Goal: Transaction & Acquisition: Obtain resource

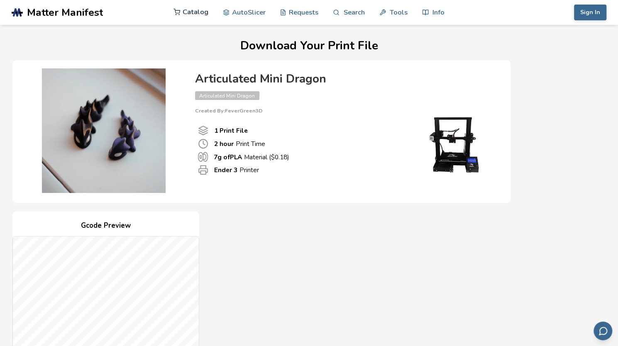
click at [183, 7] on link "Catalog" at bounding box center [191, 12] width 35 height 25
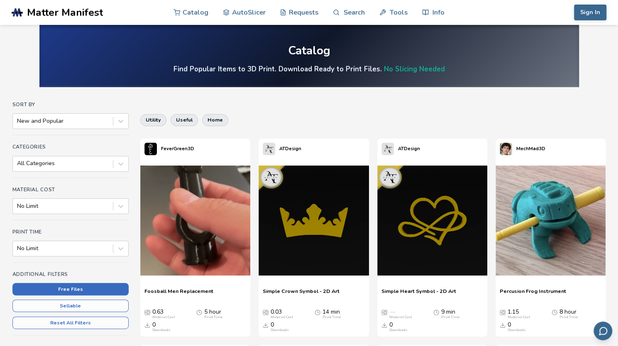
click at [100, 284] on button "Free Files" at bounding box center [70, 289] width 116 height 12
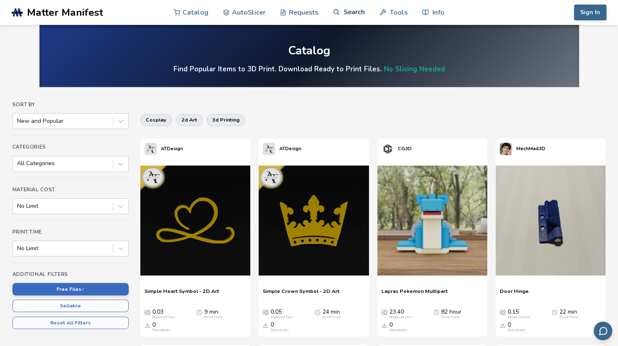
click at [339, 10] on icon at bounding box center [336, 12] width 7 height 7
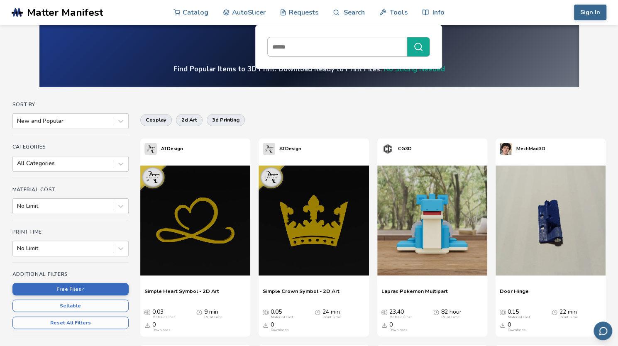
click at [306, 48] on input at bounding box center [335, 46] width 135 height 15
click at [425, 42] on button "******" at bounding box center [418, 46] width 22 height 19
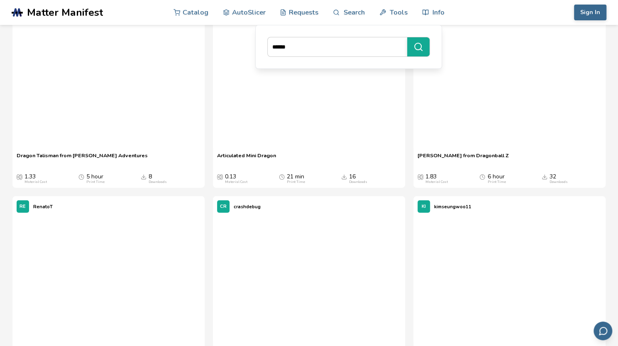
scroll to position [1071, 0]
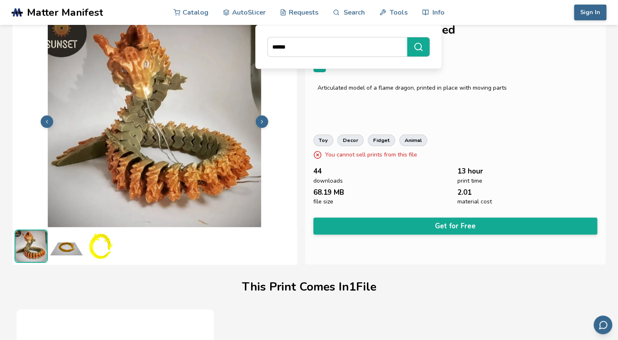
scroll to position [0, 3]
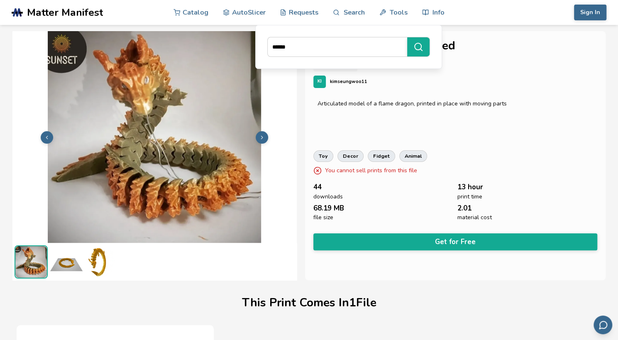
click at [163, 156] on img at bounding box center [154, 136] width 284 height 213
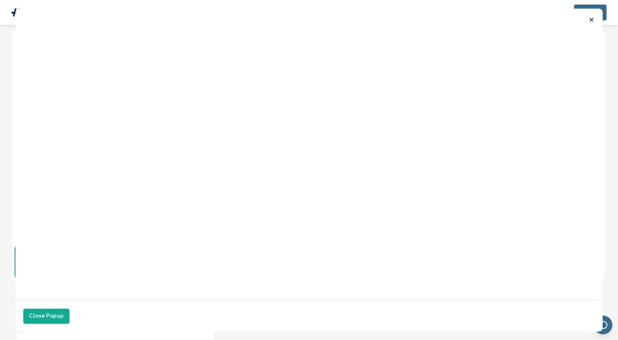
scroll to position [0, 0]
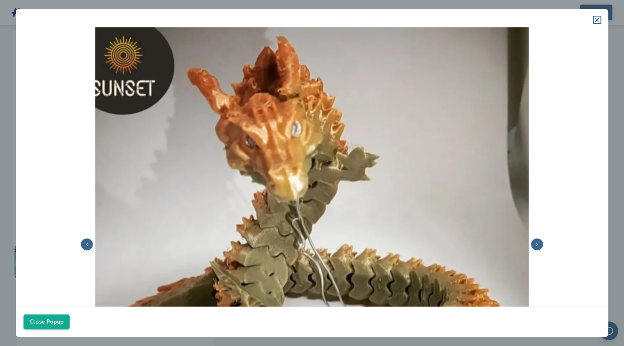
click at [598, 19] on line at bounding box center [597, 19] width 3 height 3
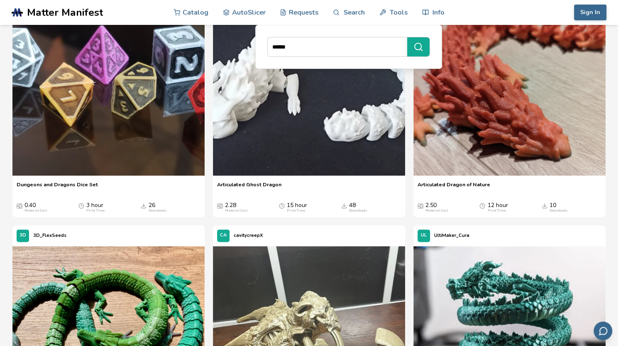
scroll to position [527, 0]
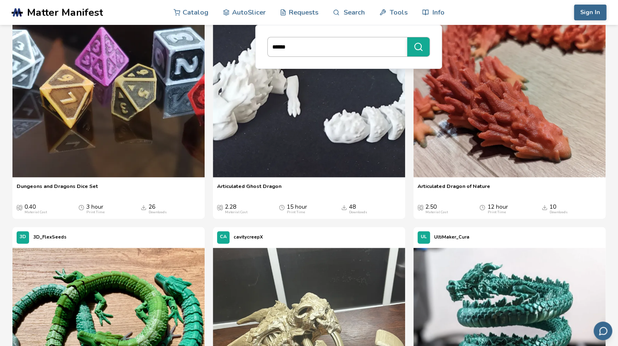
click at [299, 48] on input "******" at bounding box center [335, 46] width 135 height 15
type input "*"
click at [187, 15] on link "Catalog" at bounding box center [191, 12] width 35 height 25
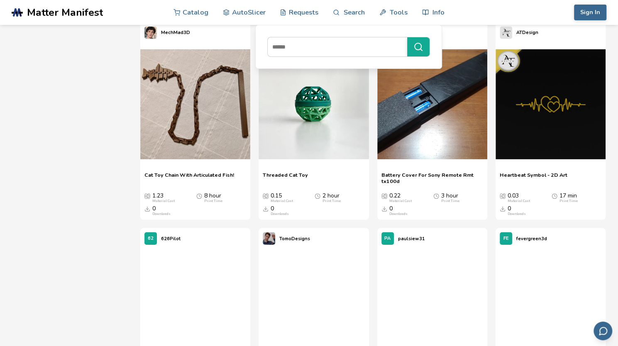
scroll to position [18104, 0]
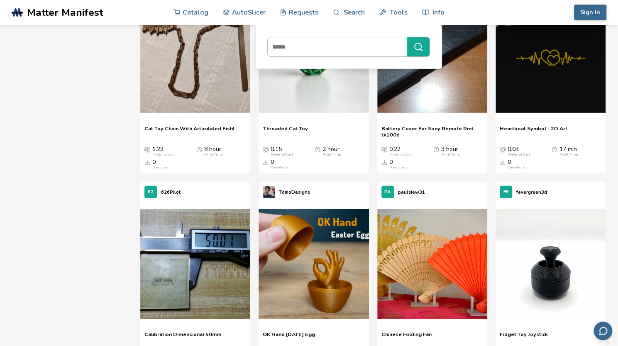
click at [306, 51] on input at bounding box center [335, 46] width 135 height 15
click at [423, 45] on icon "submit" at bounding box center [418, 47] width 10 height 10
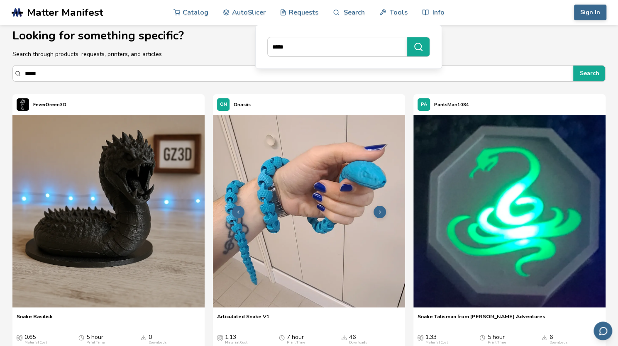
scroll to position [6, 0]
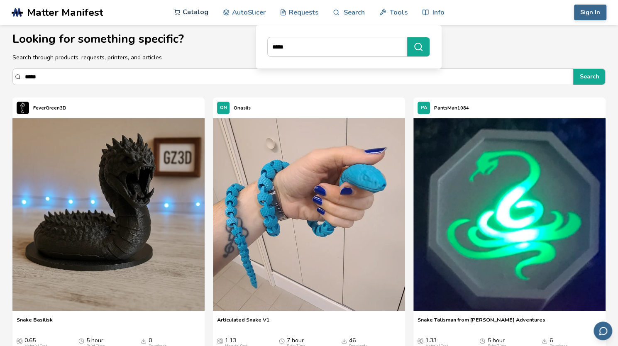
click at [192, 7] on link "Catalog" at bounding box center [191, 12] width 35 height 25
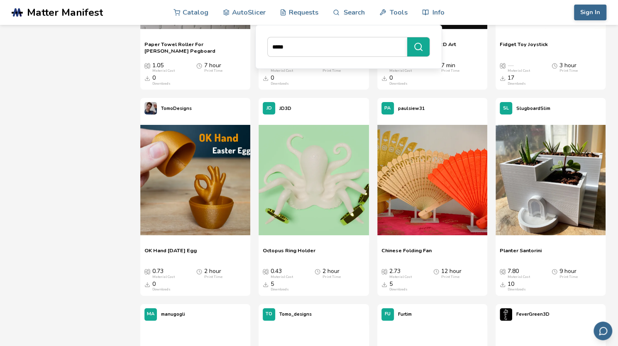
scroll to position [18396, 0]
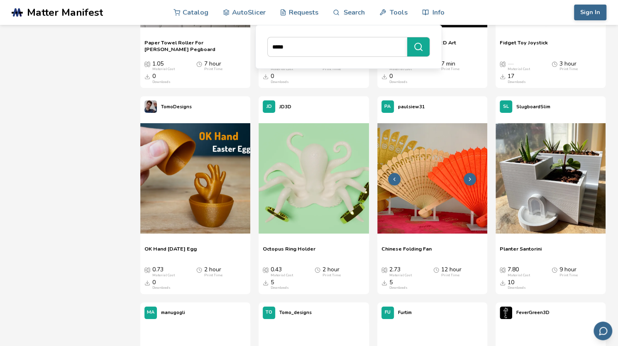
click at [441, 197] on img at bounding box center [432, 178] width 110 height 110
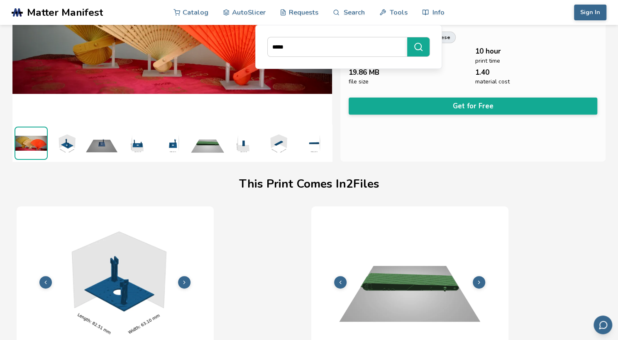
scroll to position [116, 3]
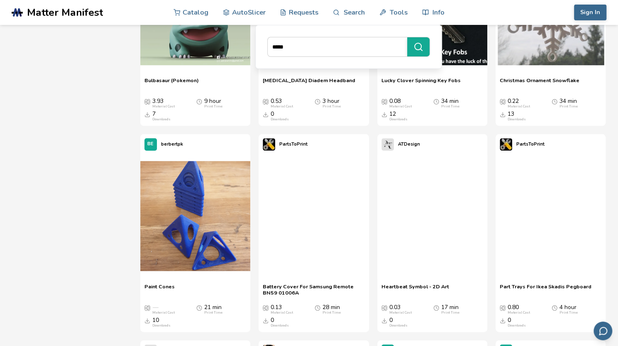
scroll to position [17374, 0]
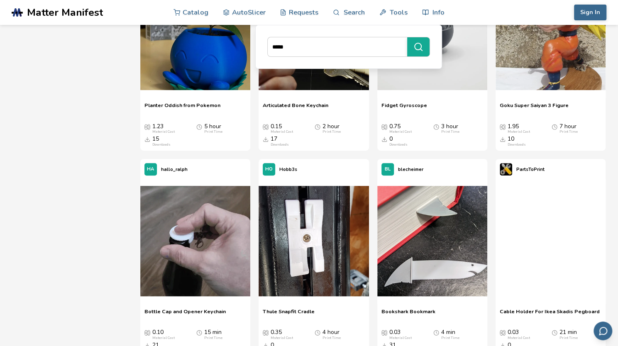
scroll to position [11325, 0]
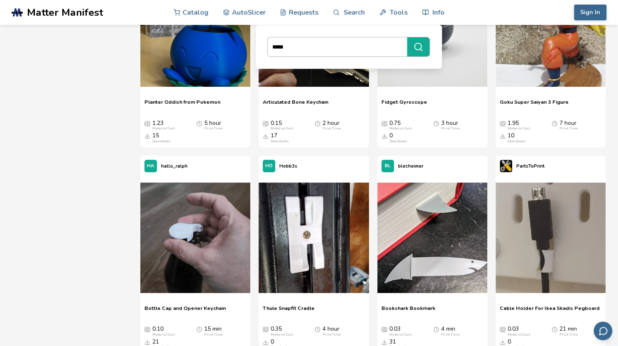
click at [368, 43] on input "*****" at bounding box center [335, 46] width 135 height 15
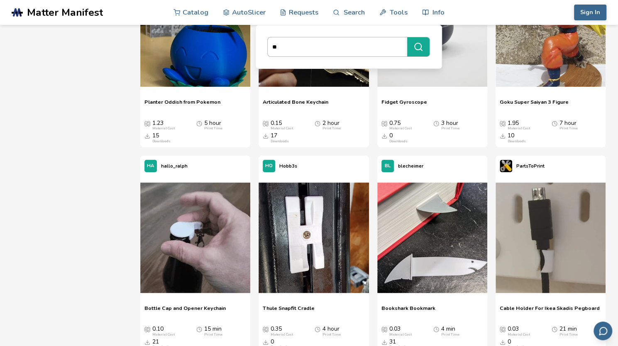
type input "*"
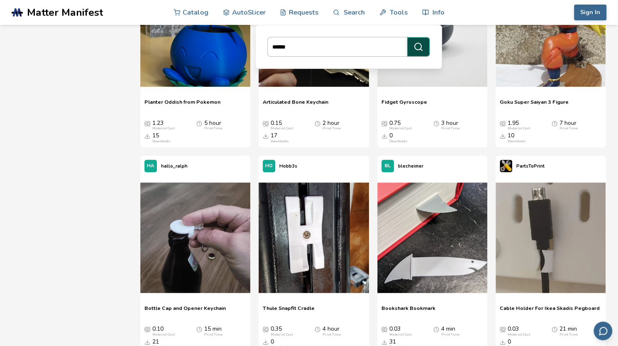
click at [421, 44] on icon "submit" at bounding box center [418, 47] width 10 height 10
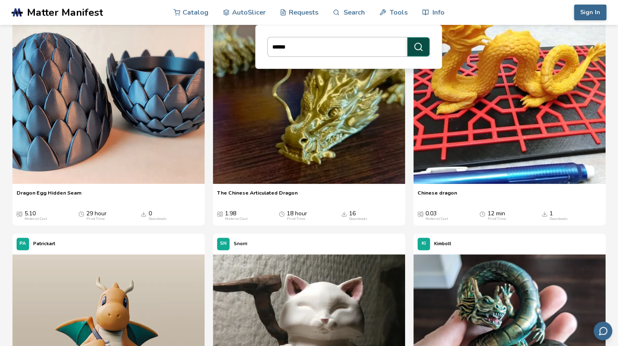
scroll to position [132, 0]
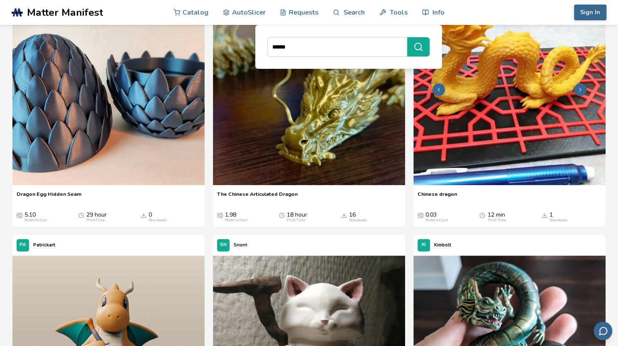
click at [531, 118] on img at bounding box center [509, 89] width 192 height 192
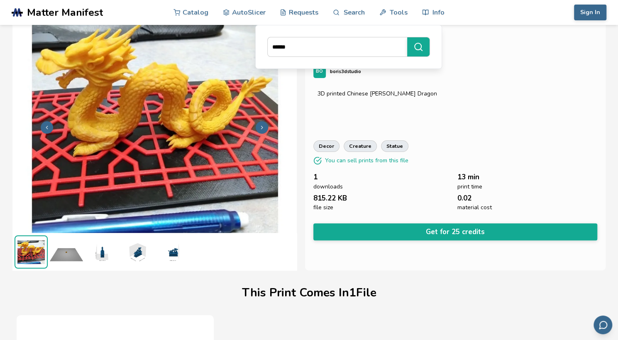
scroll to position [11, 0]
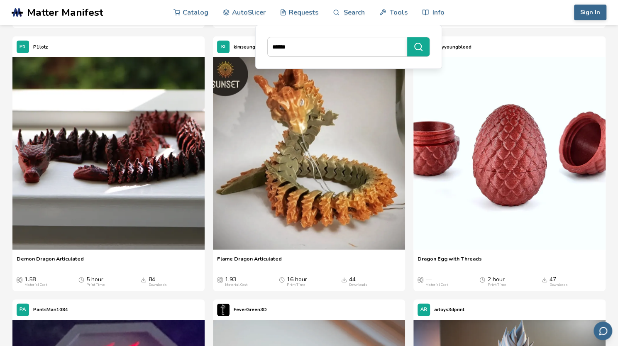
scroll to position [1120, 0]
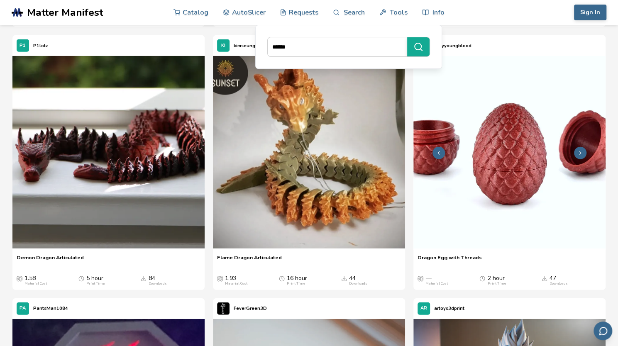
click at [530, 158] on img at bounding box center [509, 152] width 192 height 192
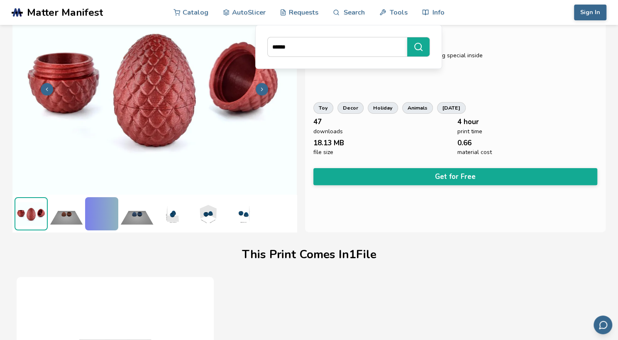
scroll to position [49, 0]
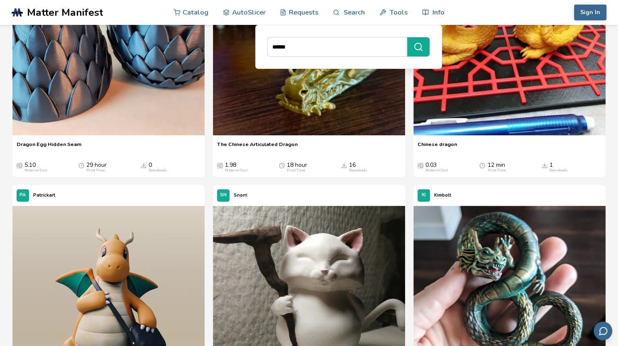
scroll to position [178, 0]
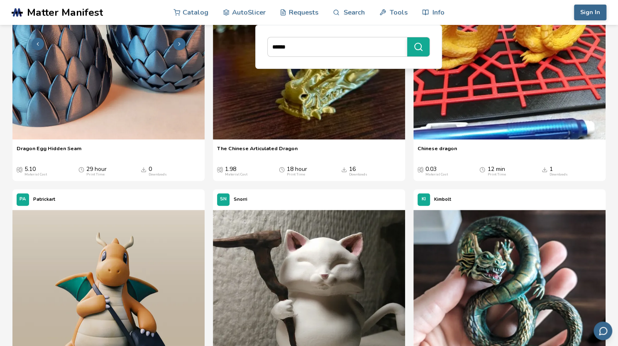
click at [74, 79] on img at bounding box center [108, 43] width 192 height 192
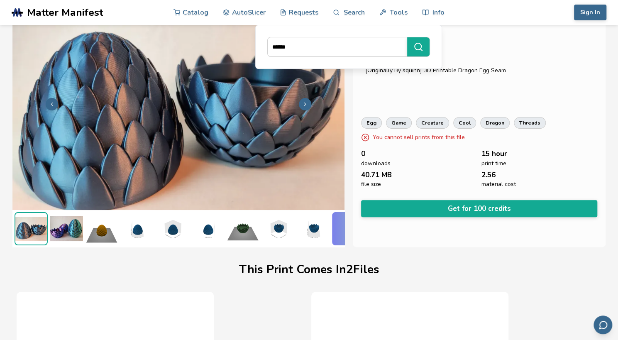
scroll to position [35, 3]
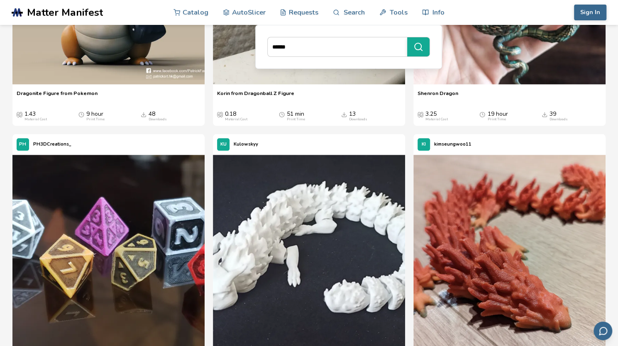
scroll to position [495, 0]
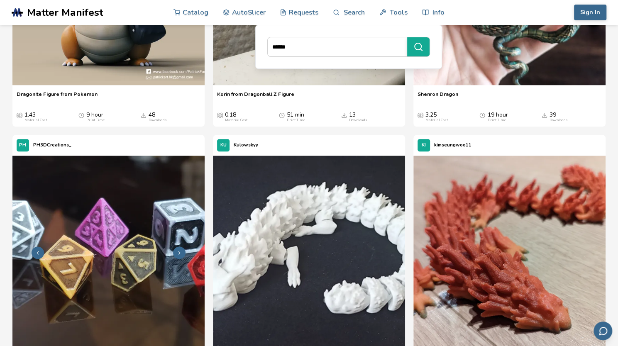
click at [69, 277] on img at bounding box center [108, 252] width 192 height 192
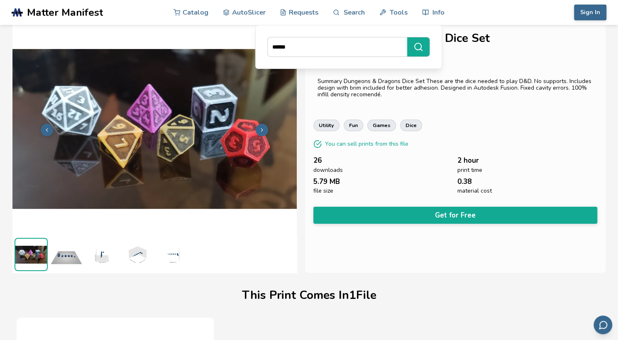
scroll to position [2, 0]
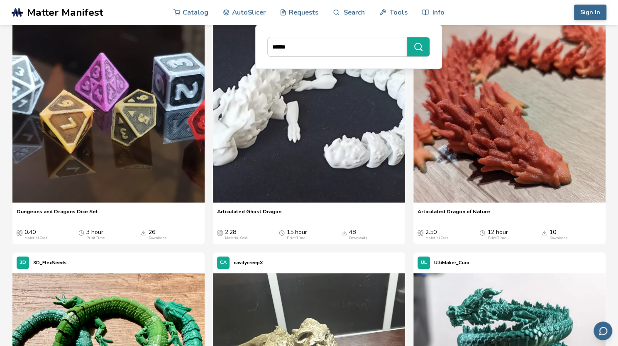
scroll to position [639, 0]
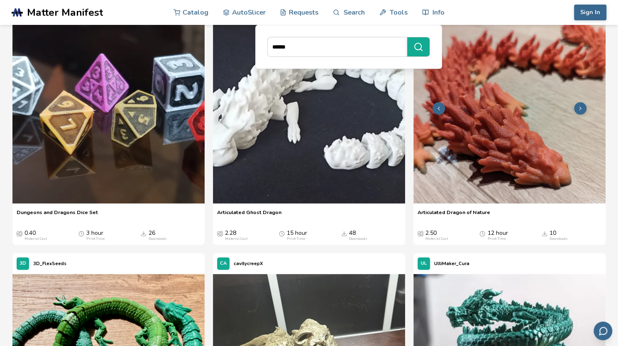
click at [527, 118] on img at bounding box center [509, 107] width 192 height 192
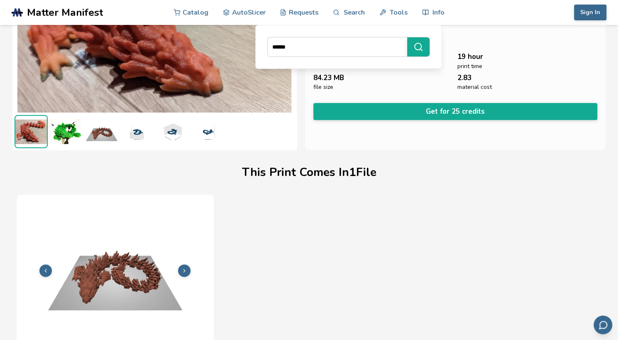
scroll to position [149, 0]
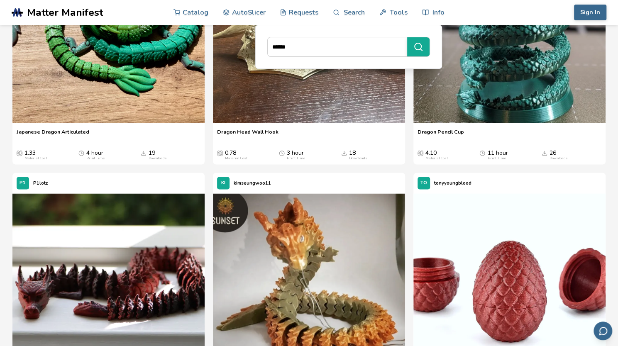
scroll to position [774, 0]
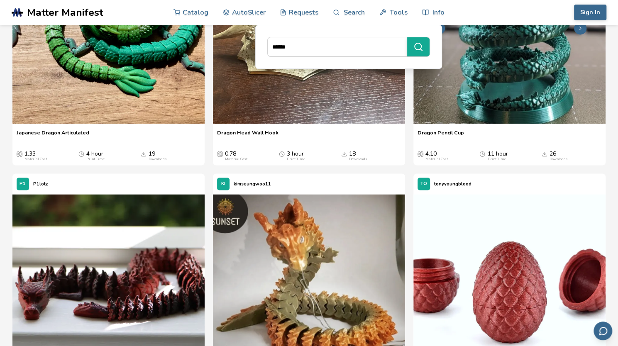
click at [535, 75] on img at bounding box center [509, 27] width 192 height 192
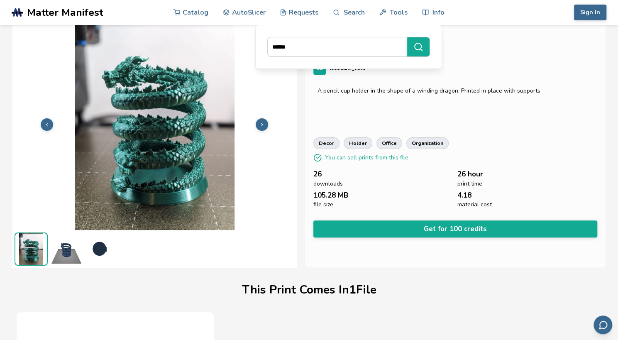
scroll to position [10, 0]
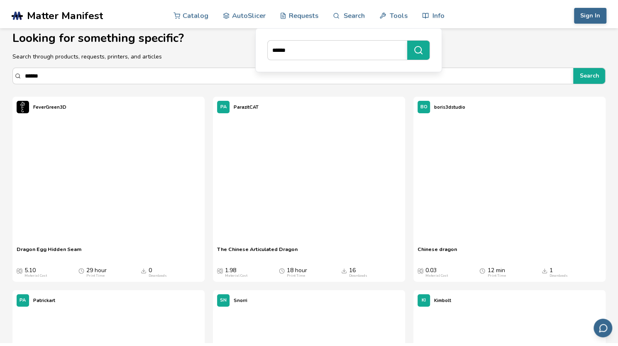
scroll to position [774, 0]
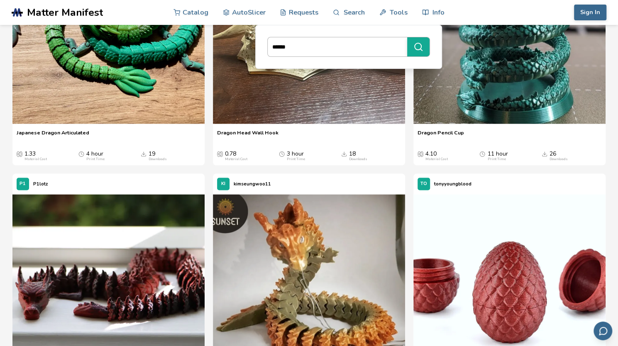
click at [339, 42] on input "******" at bounding box center [335, 46] width 135 height 15
type input "*"
click at [198, 12] on link "Catalog" at bounding box center [191, 12] width 35 height 25
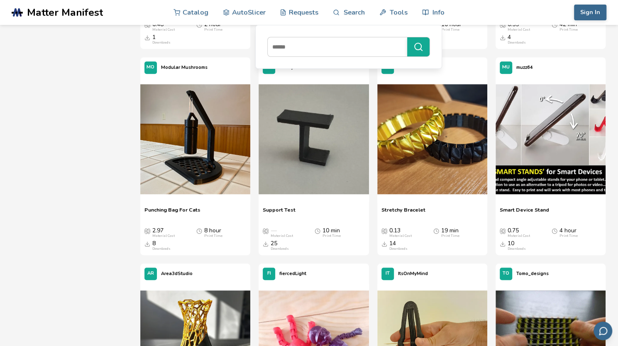
scroll to position [13283, 0]
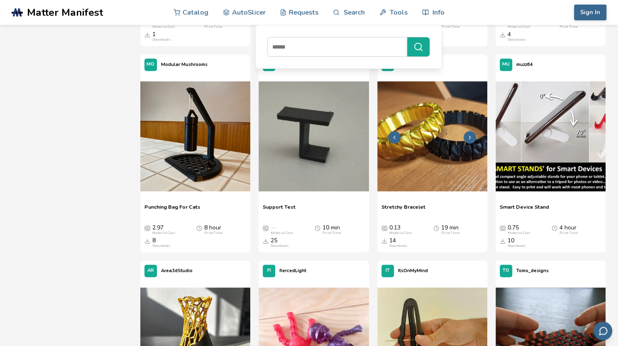
click at [407, 147] on img at bounding box center [432, 136] width 110 height 110
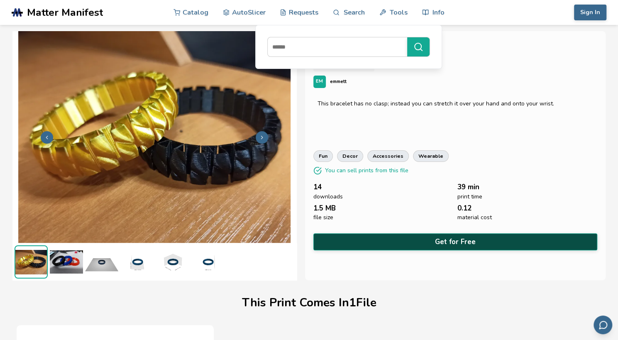
click at [449, 240] on button "Get for Free" at bounding box center [455, 241] width 284 height 17
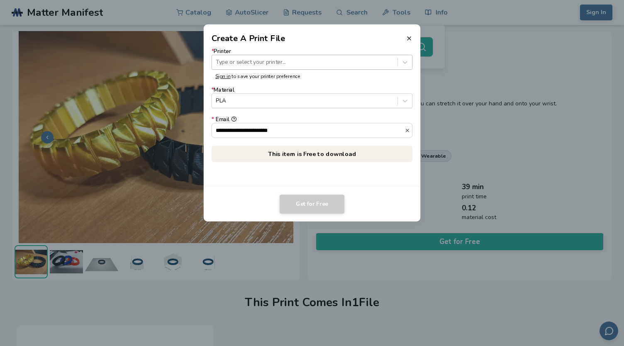
click at [296, 66] on div "Type or select your printer..." at bounding box center [305, 62] width 186 height 11
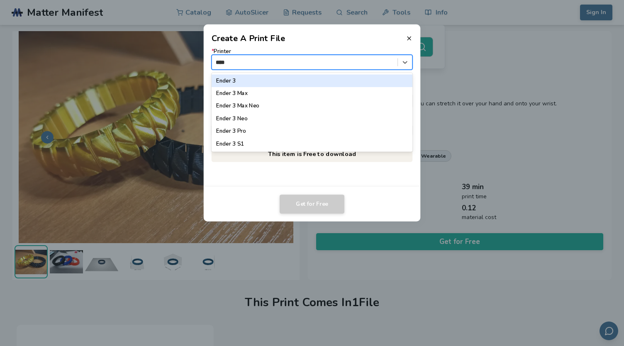
type input "*****"
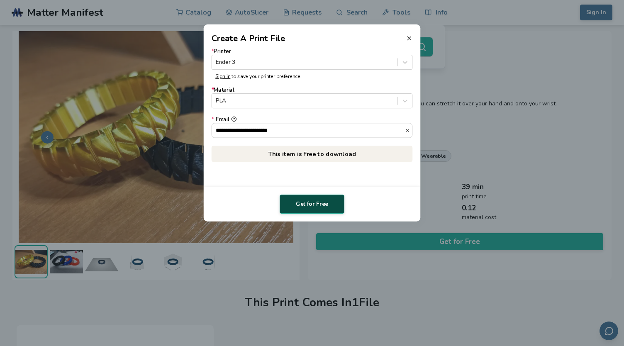
click at [308, 206] on button "Get for Free" at bounding box center [312, 204] width 65 height 19
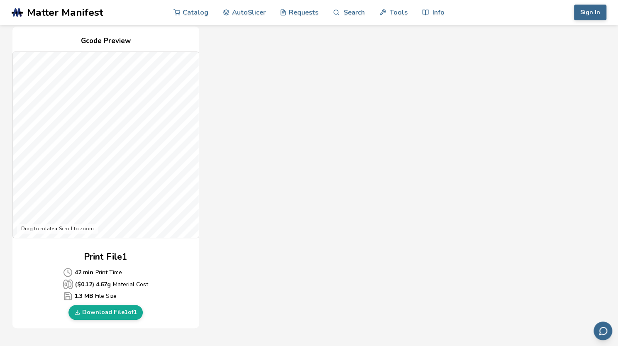
scroll to position [187, 0]
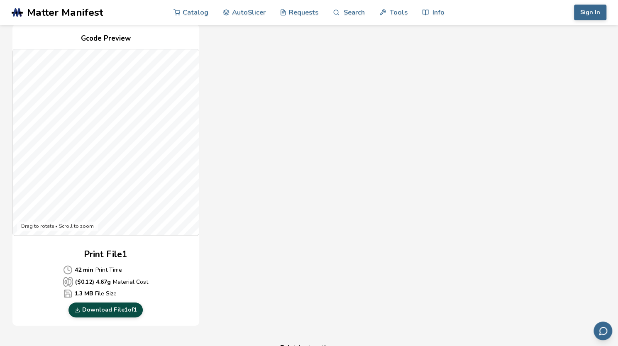
click at [109, 306] on link "Download File 1 of 1" at bounding box center [106, 310] width 74 height 15
